Goal: Task Accomplishment & Management: Manage account settings

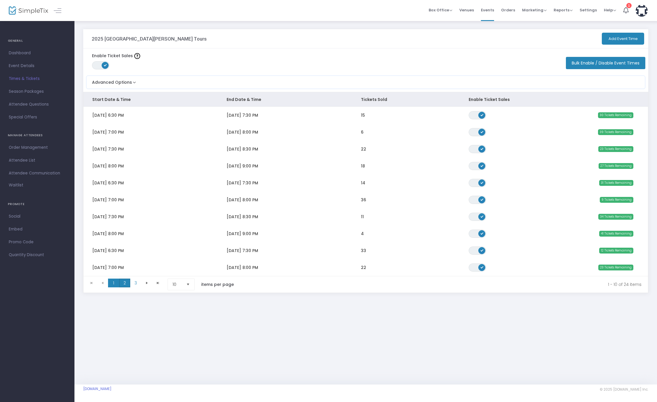
click at [126, 287] on span "2" at bounding box center [124, 283] width 11 height 9
click at [107, 285] on span at bounding box center [102, 283] width 11 height 9
click at [107, 285] on kendo-pager-prev-buttons at bounding box center [97, 285] width 22 height 12
click at [104, 283] on kendo-pager-prev-buttons at bounding box center [97, 285] width 22 height 12
click at [104, 281] on kendo-pager-prev-buttons at bounding box center [97, 285] width 22 height 12
